Goal: Go to known website: Go to known website

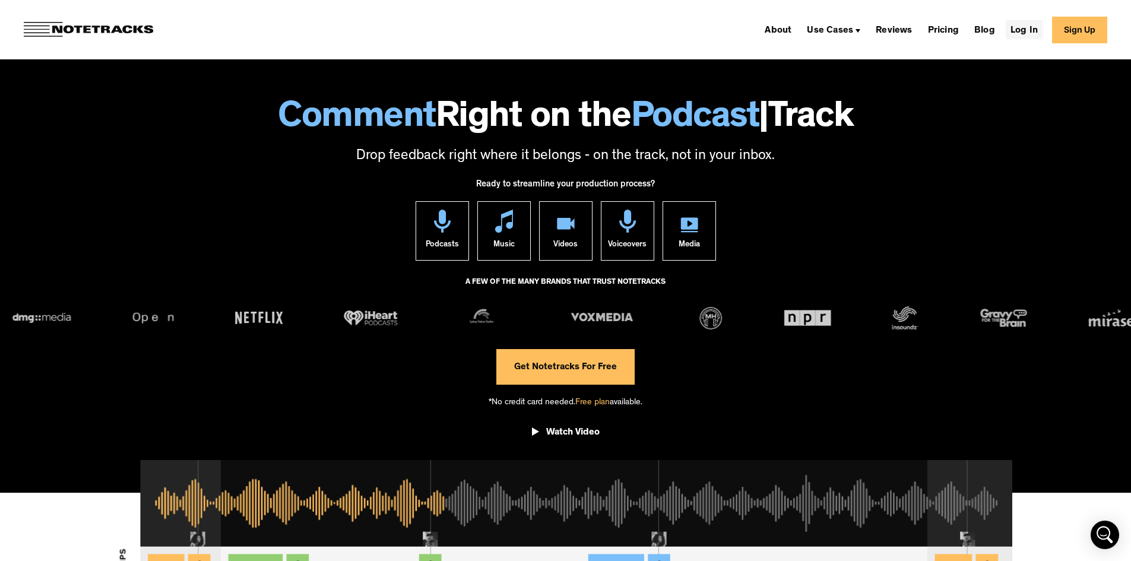
click at [1042, 30] on link "Log In" at bounding box center [1024, 29] width 37 height 19
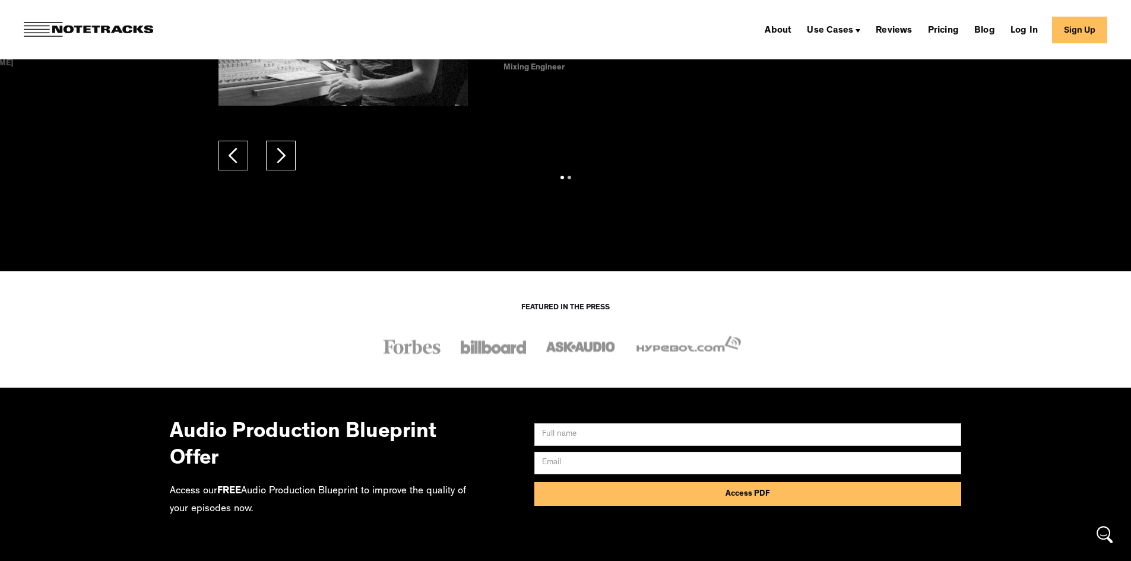
scroll to position [9419, 0]
